Goal: Information Seeking & Learning: Find specific fact

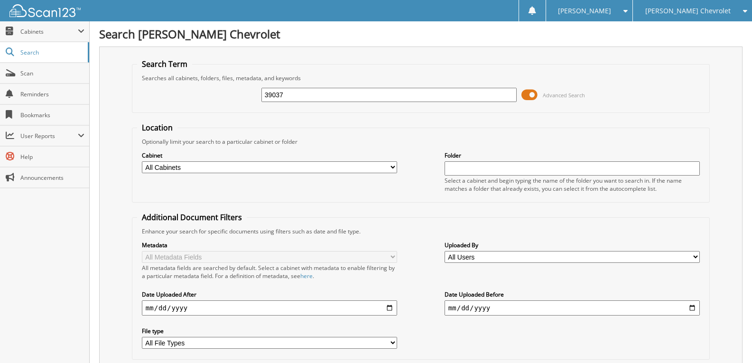
type input "39037"
type input "38037"
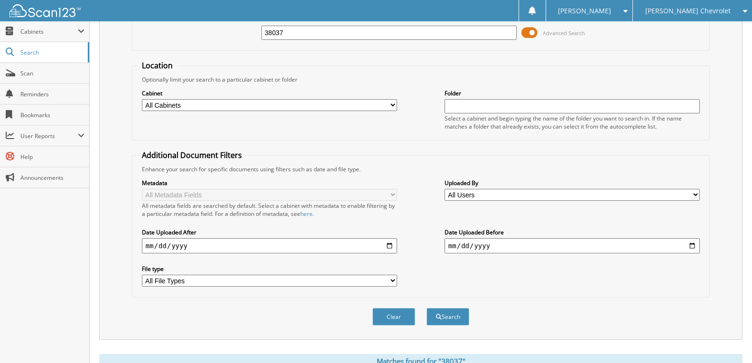
scroll to position [225, 0]
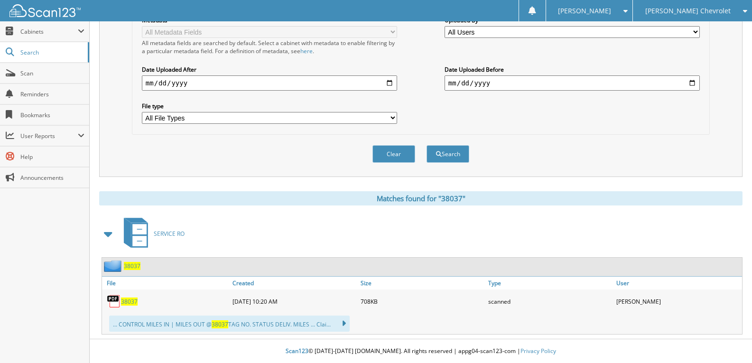
click at [129, 266] on span "38037" at bounding box center [132, 266] width 17 height 8
